Goal: Navigation & Orientation: Locate item on page

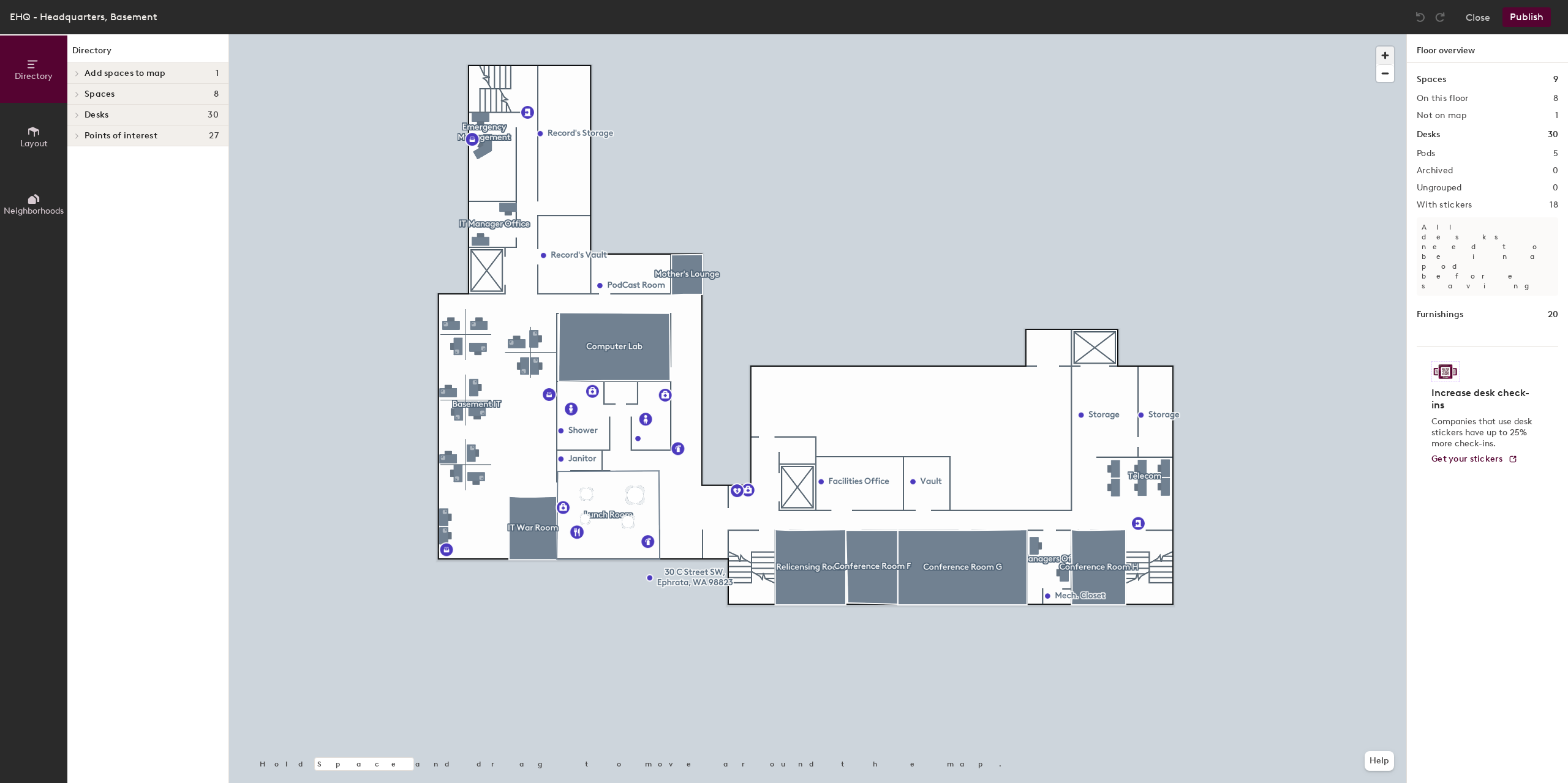
click at [1384, 51] on span "button" at bounding box center [1385, 55] width 18 height 18
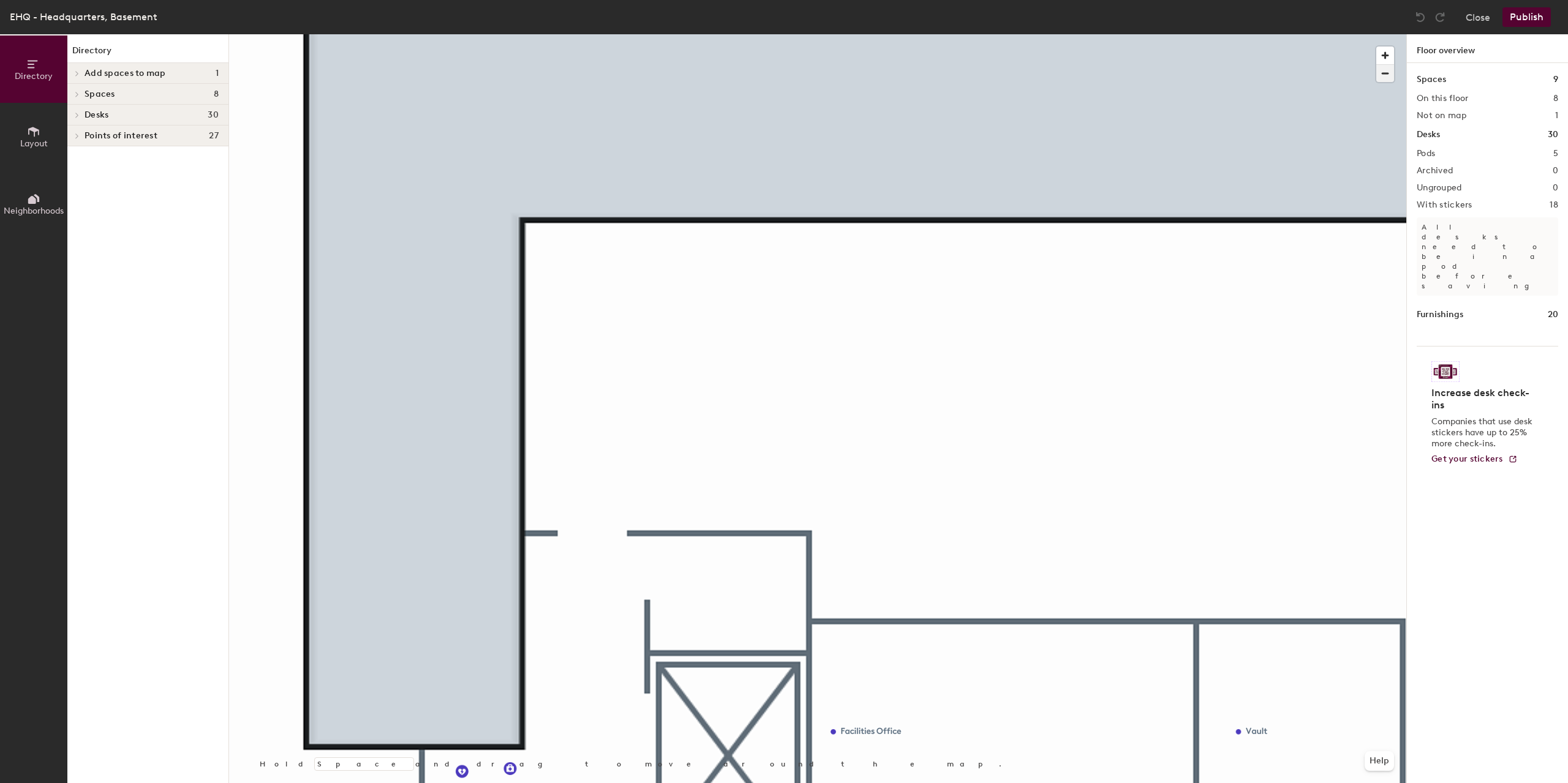
click at [1385, 77] on span "button" at bounding box center [1385, 74] width 18 height 17
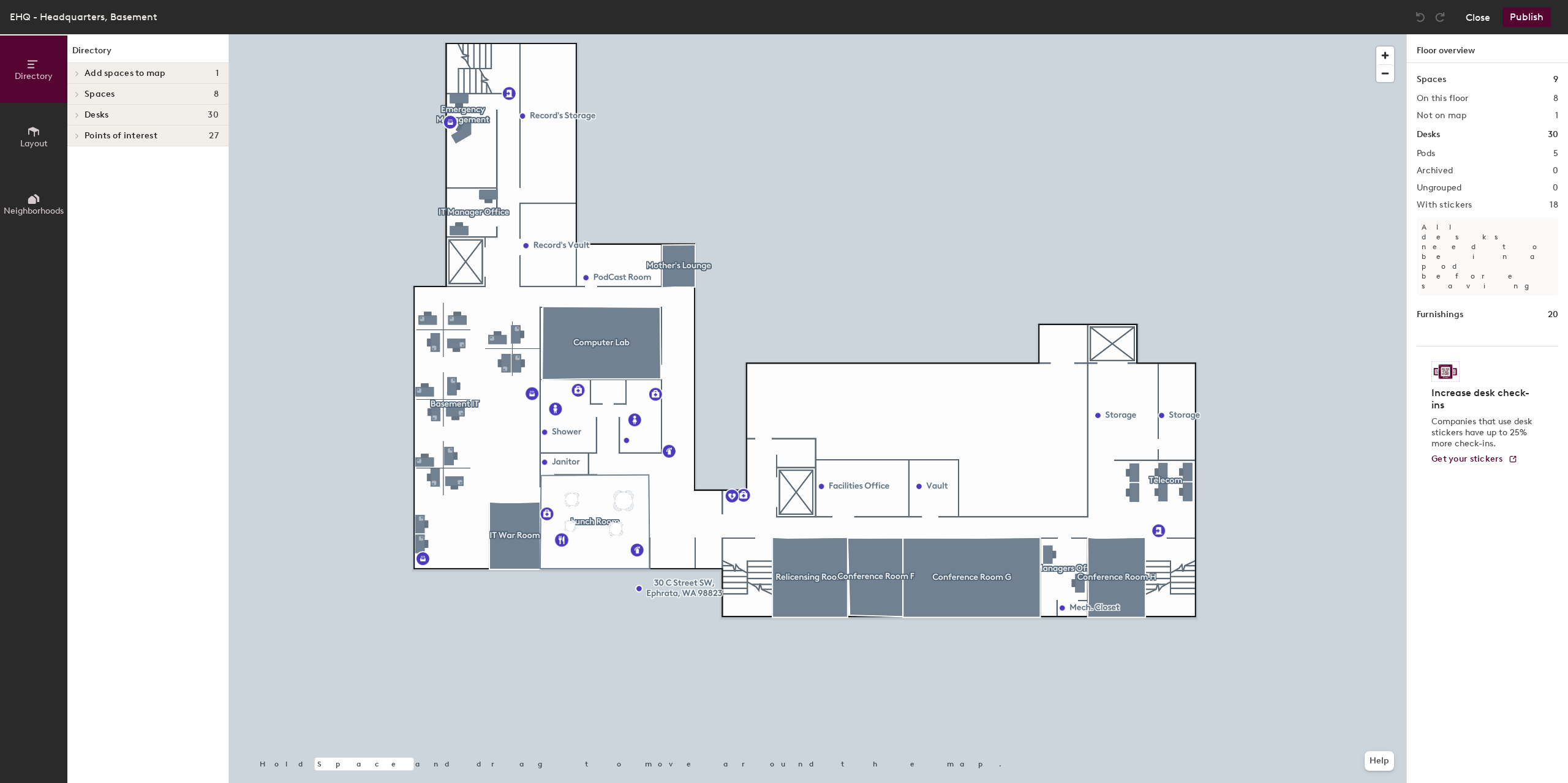
click at [1473, 17] on button "Close" at bounding box center [1477, 17] width 24 height 20
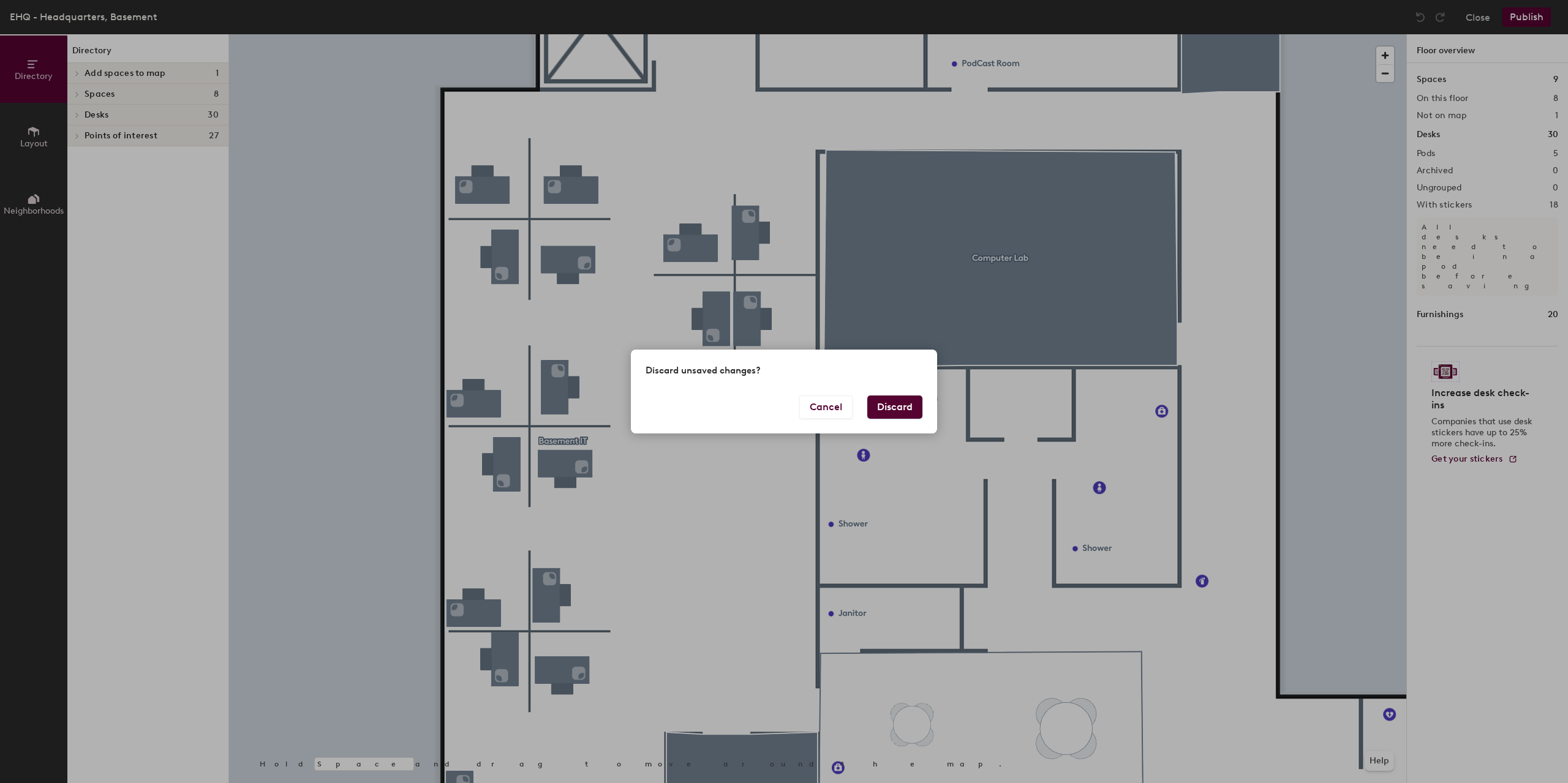
click at [898, 403] on button "Discard" at bounding box center [895, 407] width 55 height 23
